Goal: Task Accomplishment & Management: Manage account settings

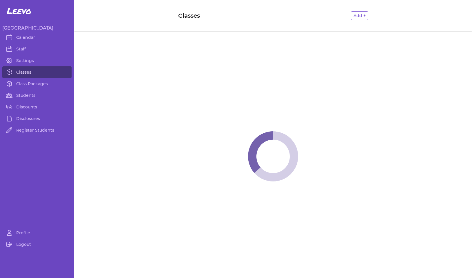
click at [29, 72] on link "Classes" at bounding box center [36, 72] width 69 height 12
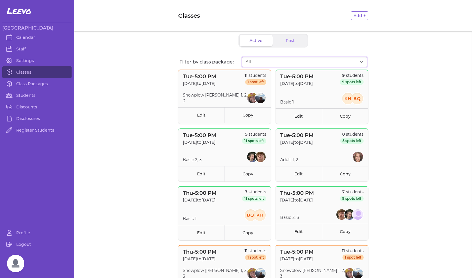
select select "2873"
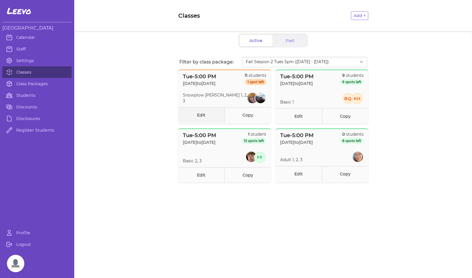
click at [200, 115] on link "Edit" at bounding box center [201, 114] width 46 height 15
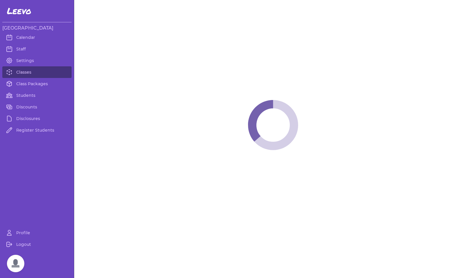
select select "2"
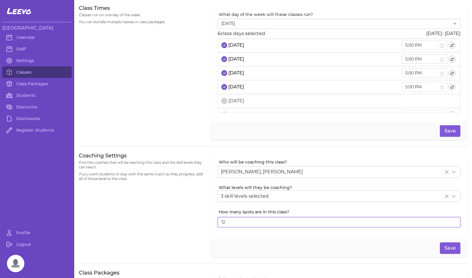
type input "13"
click at [450, 221] on input "13" at bounding box center [339, 222] width 243 height 10
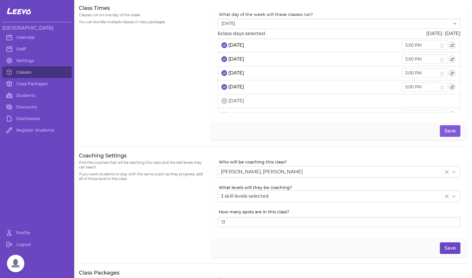
click at [447, 246] on button "Save" at bounding box center [450, 248] width 21 height 12
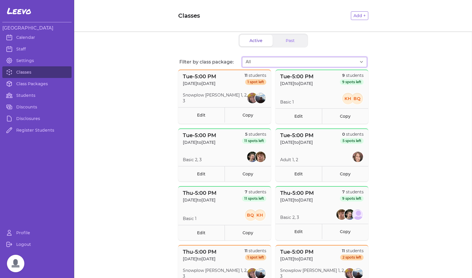
select select "2873"
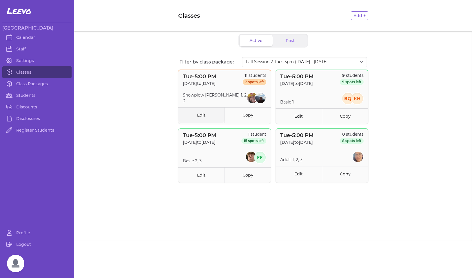
click at [201, 114] on link "Edit" at bounding box center [201, 114] width 46 height 15
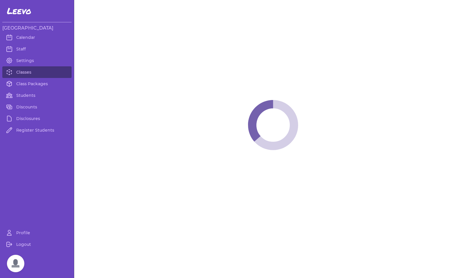
select select "2"
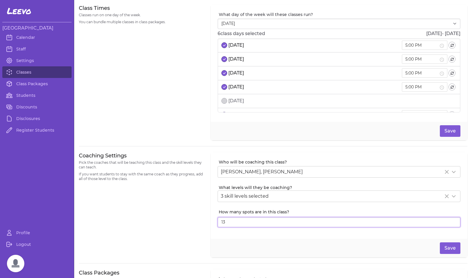
type input "12"
click at [450, 224] on input "12" at bounding box center [339, 222] width 243 height 10
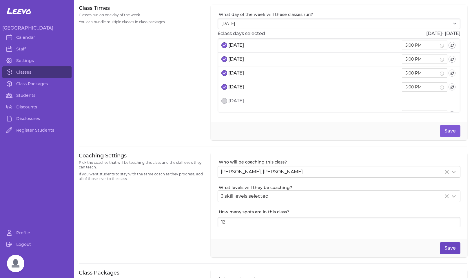
click at [446, 246] on button "Save" at bounding box center [450, 248] width 21 height 12
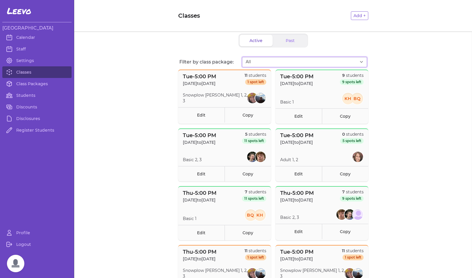
select select "2874"
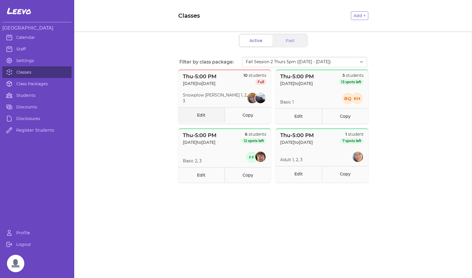
click at [201, 116] on link "Edit" at bounding box center [201, 114] width 46 height 15
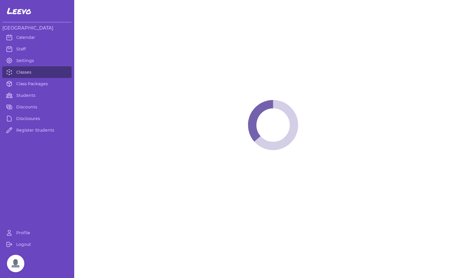
select select "4"
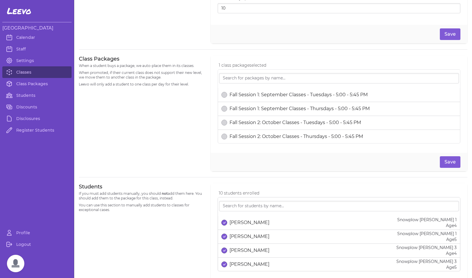
scroll to position [93, 0]
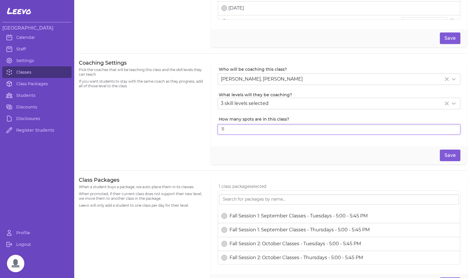
click at [450, 129] on input "11" at bounding box center [339, 129] width 243 height 10
type input "12"
click at [450, 129] on input "12" at bounding box center [339, 129] width 243 height 10
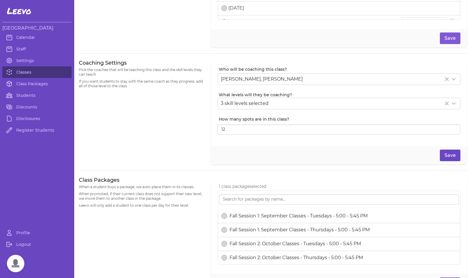
click at [450, 155] on button "Save" at bounding box center [450, 155] width 21 height 12
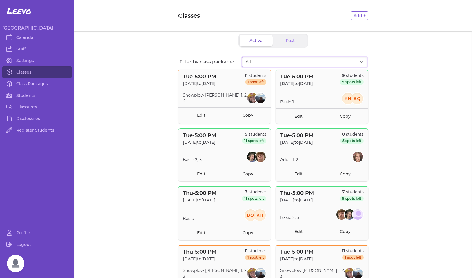
select select "2874"
